Goal: Information Seeking & Learning: Learn about a topic

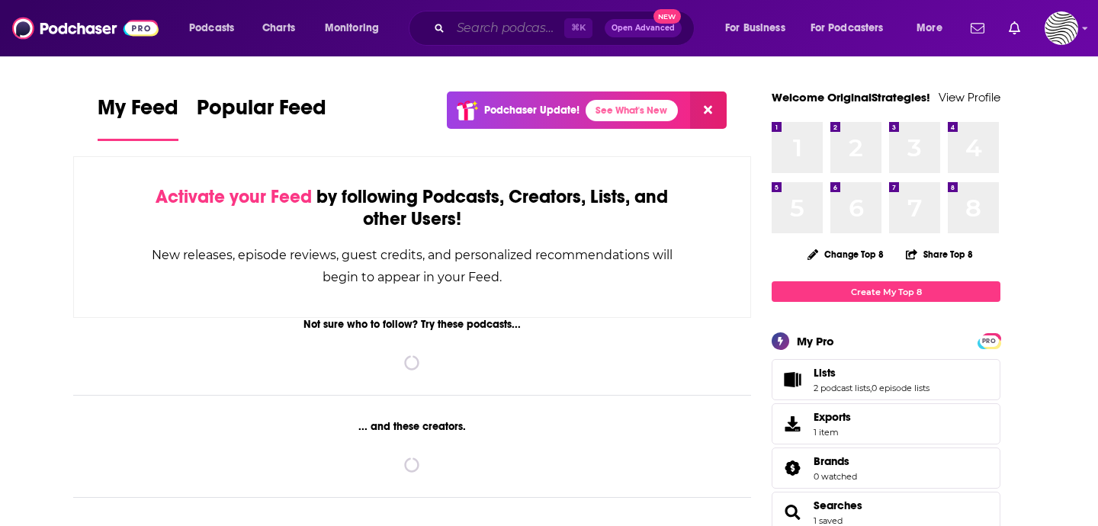
click at [522, 16] on input "Search podcasts, credits, & more..." at bounding box center [508, 28] width 114 height 24
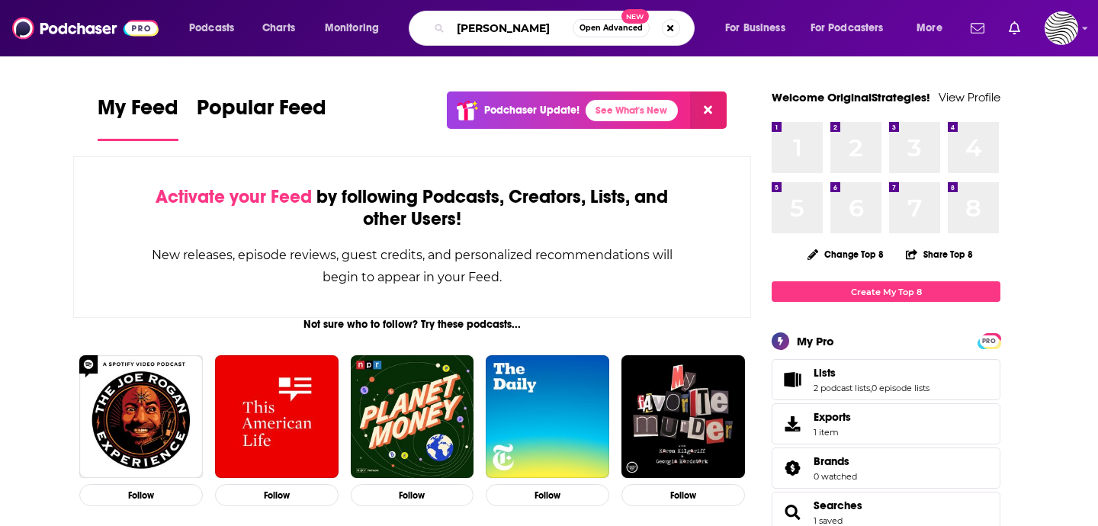
type input "[PERSON_NAME]"
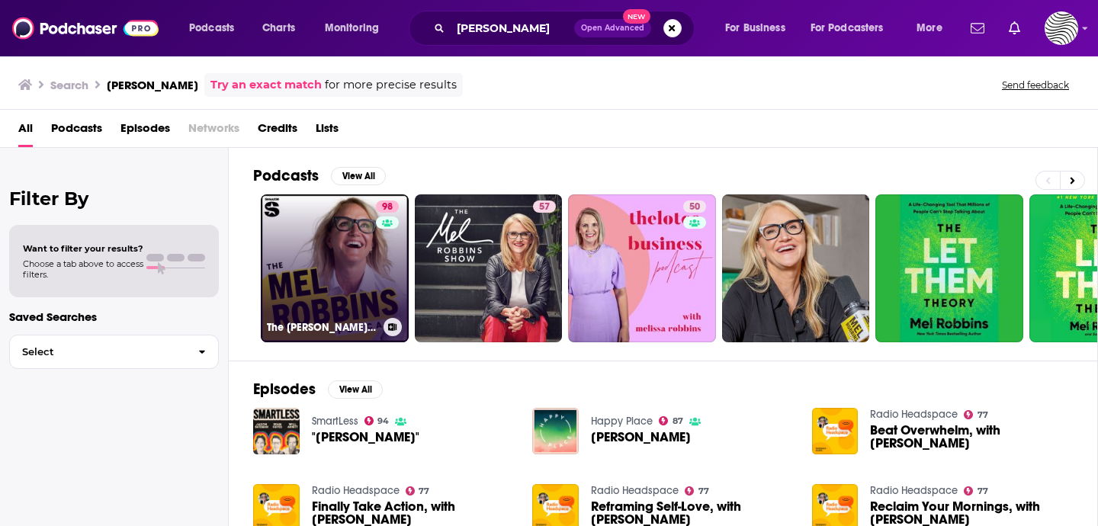
click at [305, 287] on link "98 The Mel Robbins Podcast" at bounding box center [335, 268] width 148 height 148
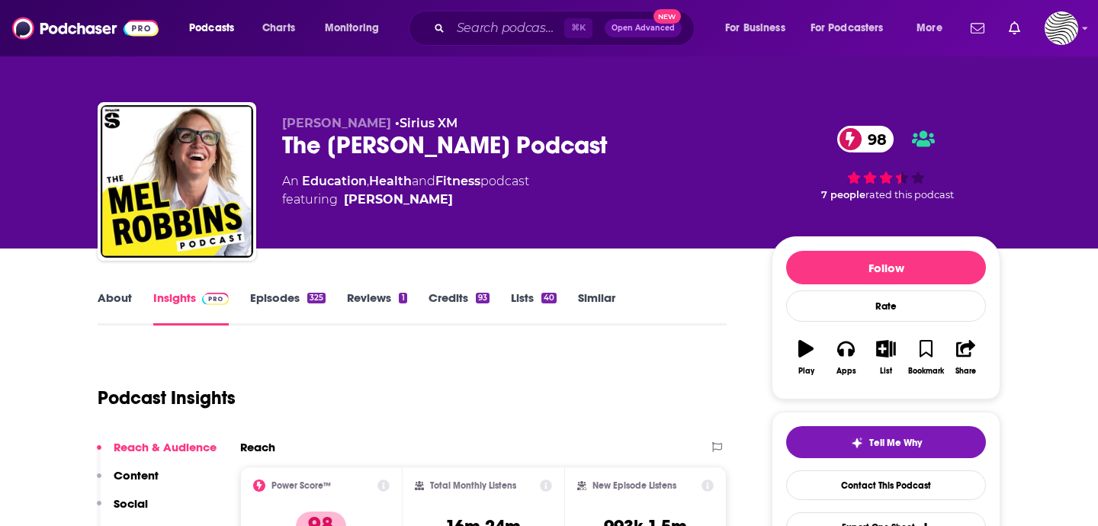
click at [588, 295] on link "Similar" at bounding box center [596, 308] width 37 height 35
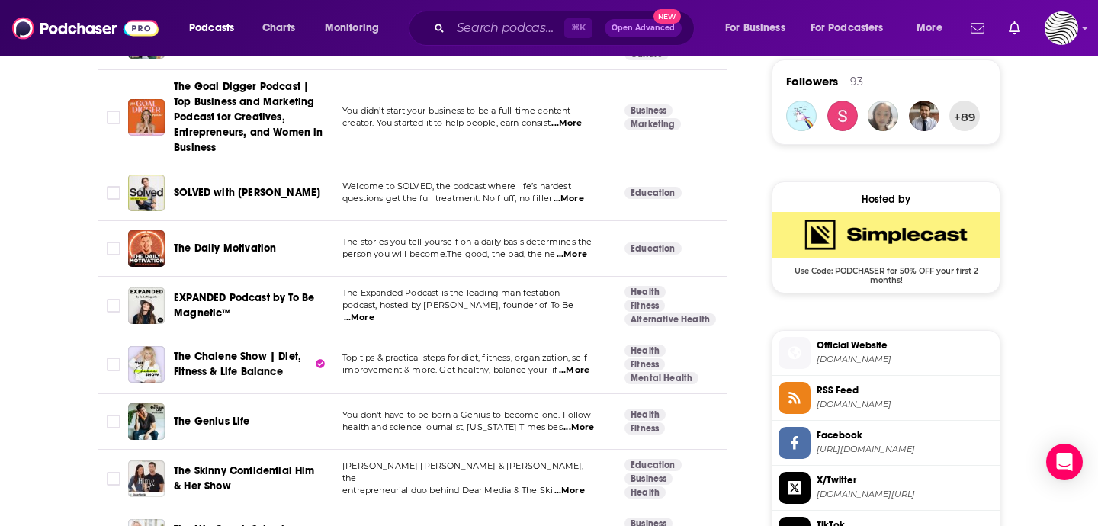
scroll to position [1114, 0]
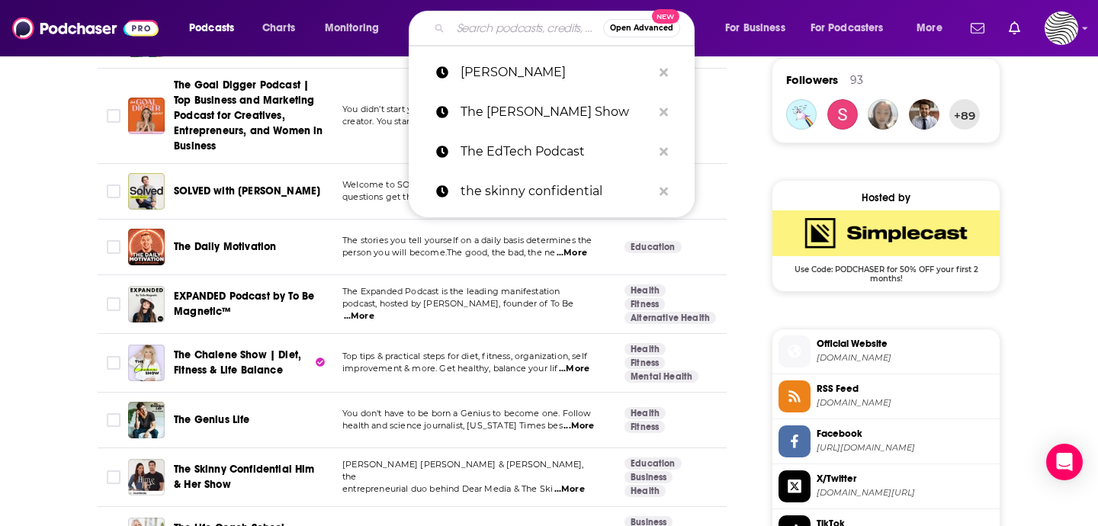
click at [498, 25] on input "Search podcasts, credits, & more..." at bounding box center [527, 28] width 153 height 24
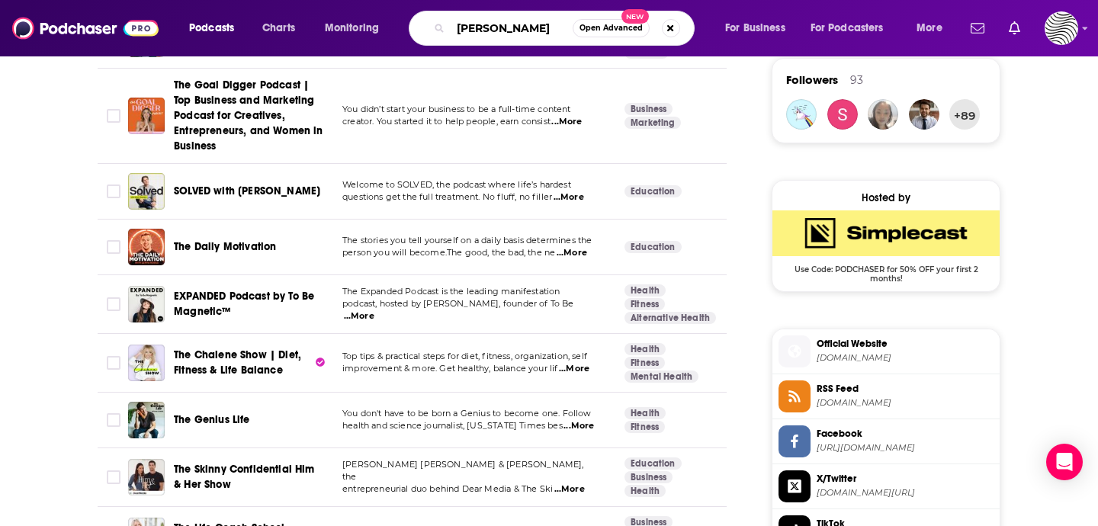
type input "[PERSON_NAME]"
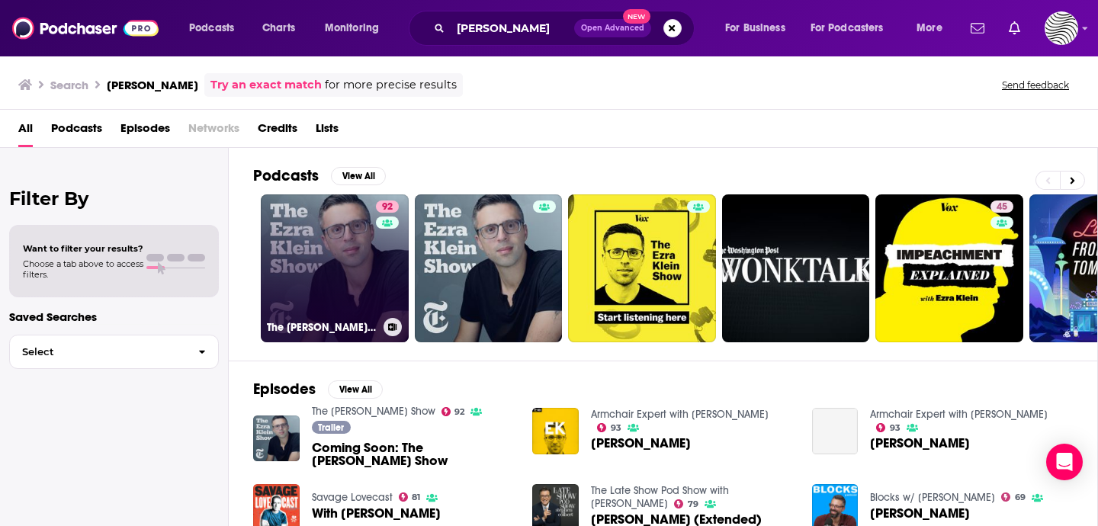
click at [316, 303] on link "92 The Ezra Klein Show" at bounding box center [335, 268] width 148 height 148
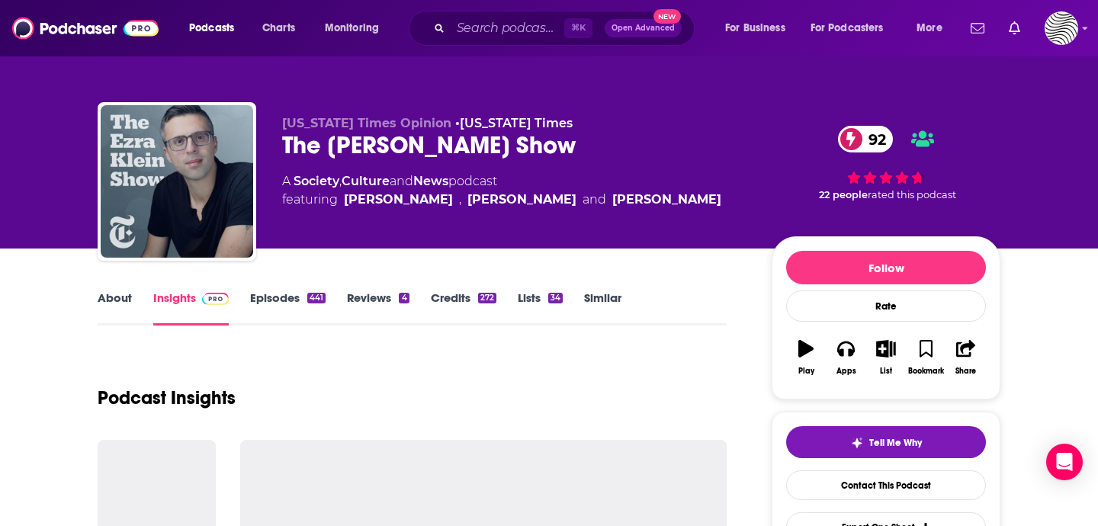
click at [605, 299] on link "Similar" at bounding box center [602, 308] width 37 height 35
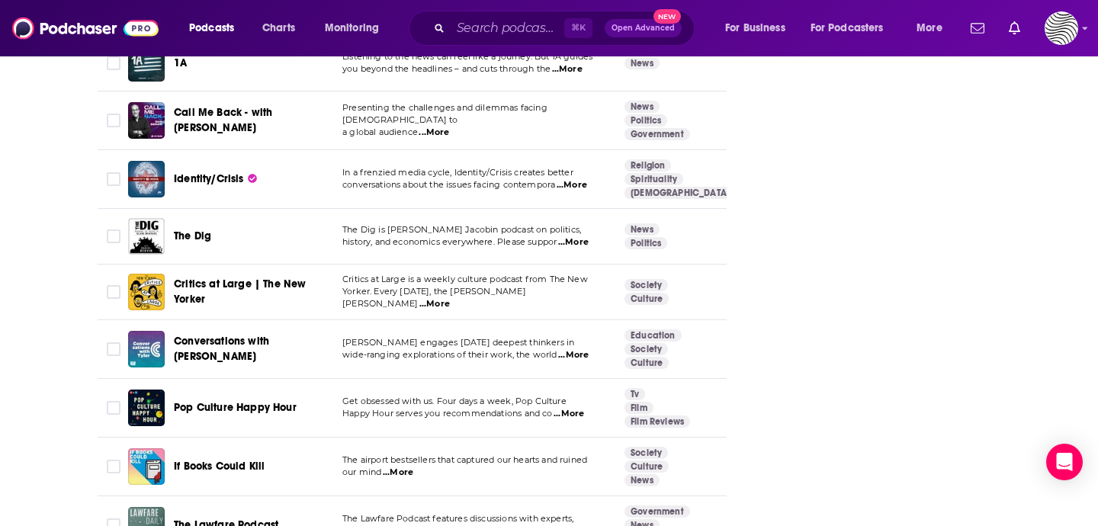
scroll to position [4061, 0]
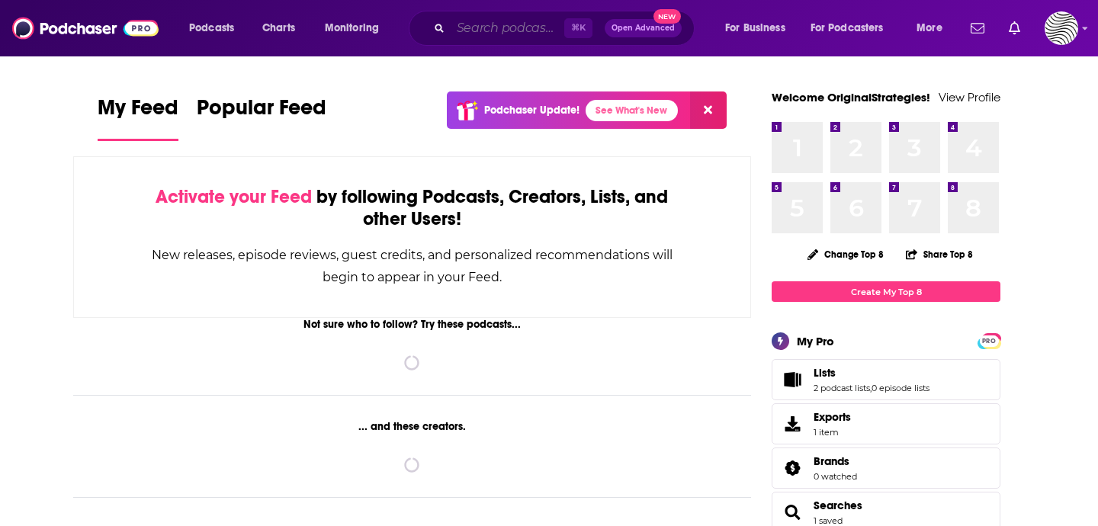
click at [491, 31] on input "Search podcasts, credits, & more..." at bounding box center [508, 28] width 114 height 24
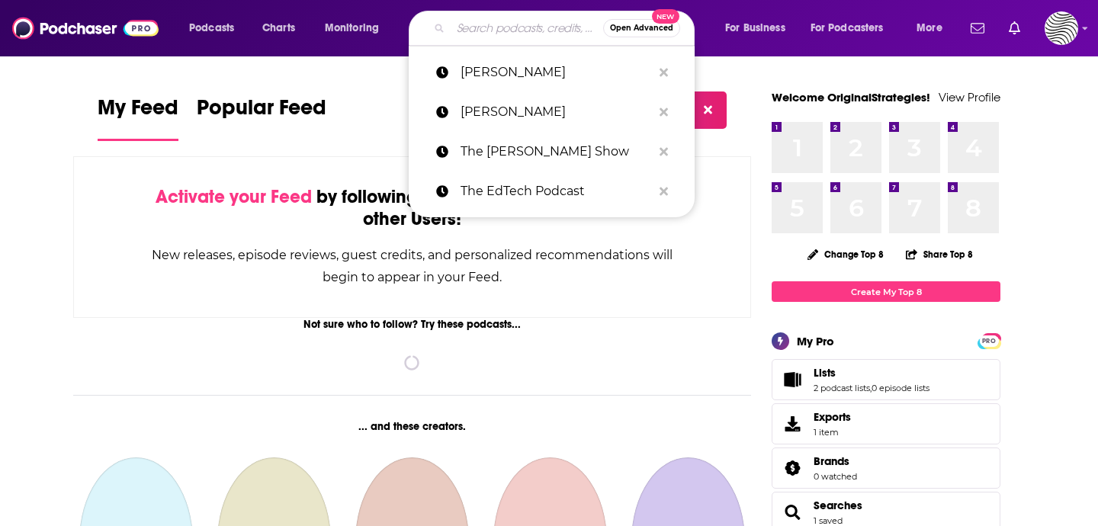
paste input "Raising Boys and Girls Podcast"
type input "Raising Boys and Girls Podcast"
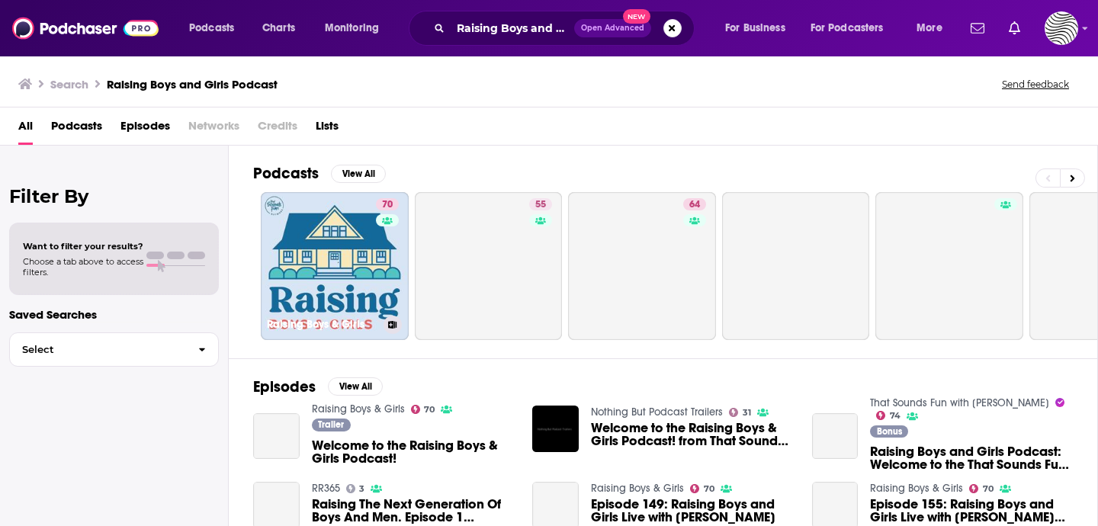
click at [348, 246] on link "70 Raising Boys & Girls" at bounding box center [335, 266] width 148 height 148
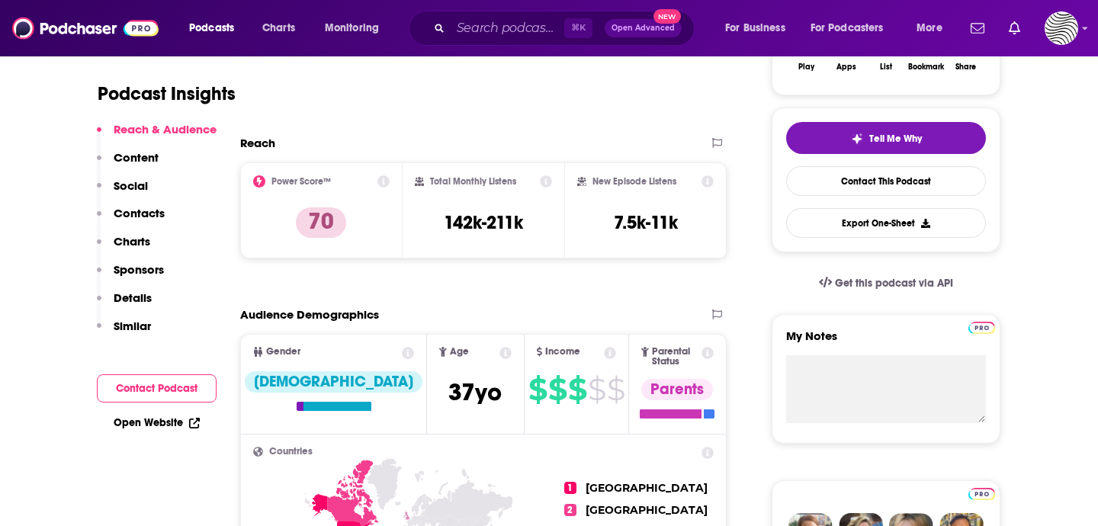
scroll to position [313, 0]
